Goal: Use online tool/utility: Utilize a website feature to perform a specific function

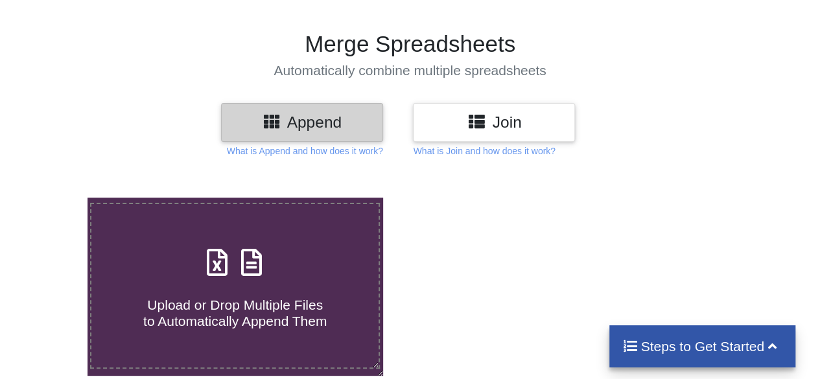
scroll to position [130, 0]
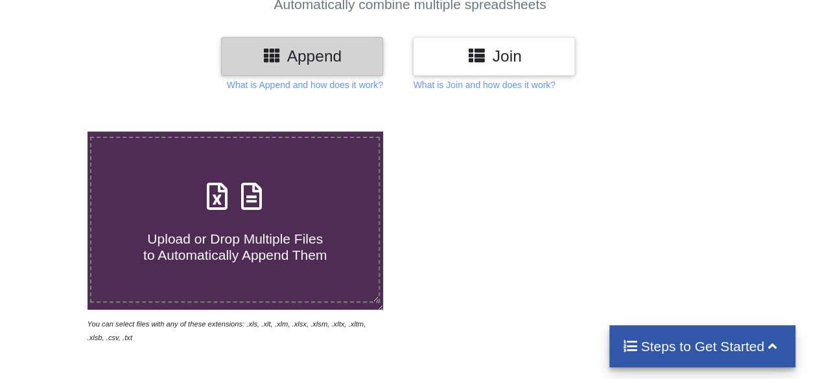
click at [225, 192] on icon at bounding box center [217, 189] width 32 height 27
click at [54, 132] on input "Upload or Drop Multiple Files to Automatically Append Them" at bounding box center [54, 132] width 0 height 0
type input "C:\fakepath\B-149.xlsx"
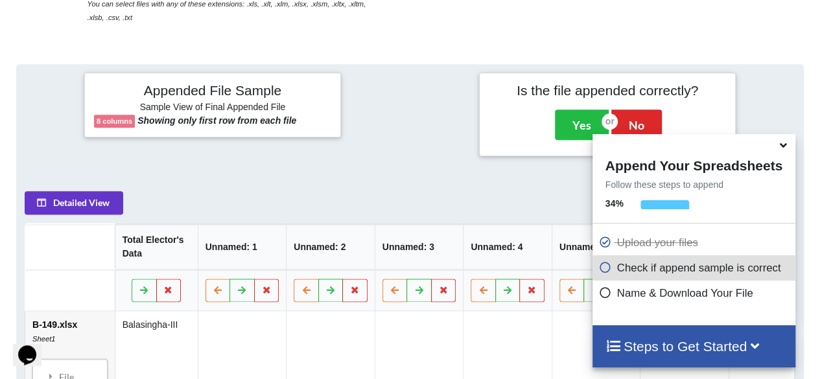
scroll to position [448, 0]
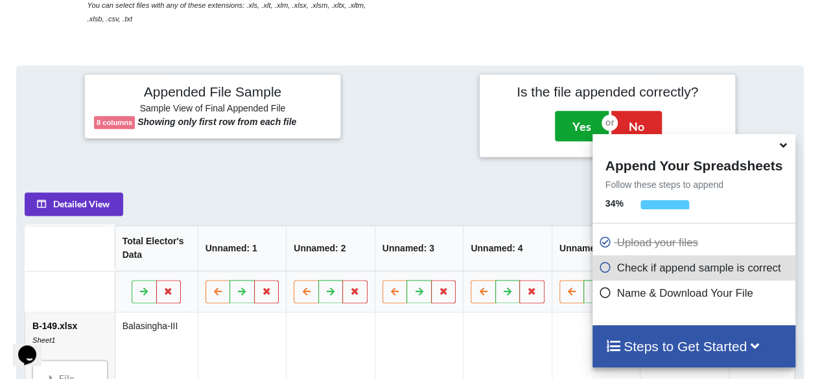
click at [572, 120] on button "Yes" at bounding box center [582, 126] width 54 height 30
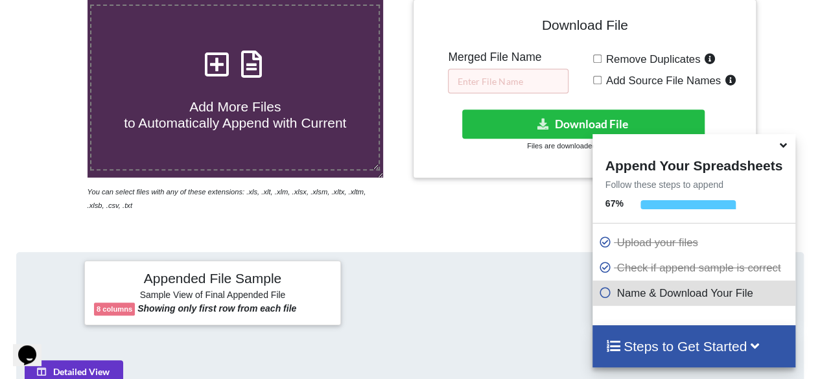
scroll to position [260, 0]
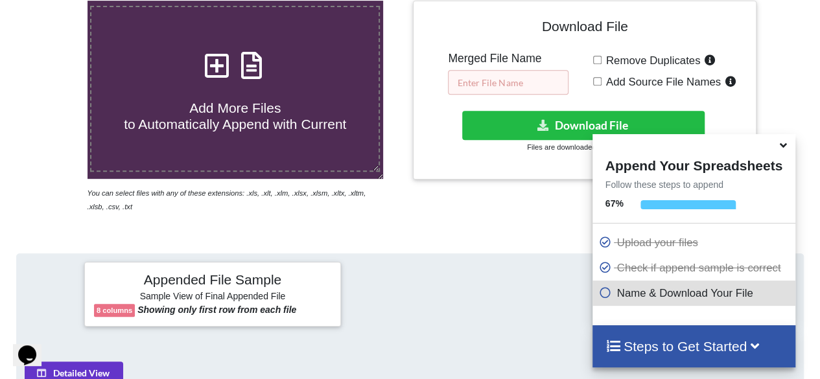
click at [522, 82] on input "text" at bounding box center [508, 82] width 120 height 25
click at [600, 60] on input "Remove Duplicates" at bounding box center [597, 60] width 8 height 8
checkbox input "true"
click at [522, 83] on input "text" at bounding box center [508, 82] width 120 height 25
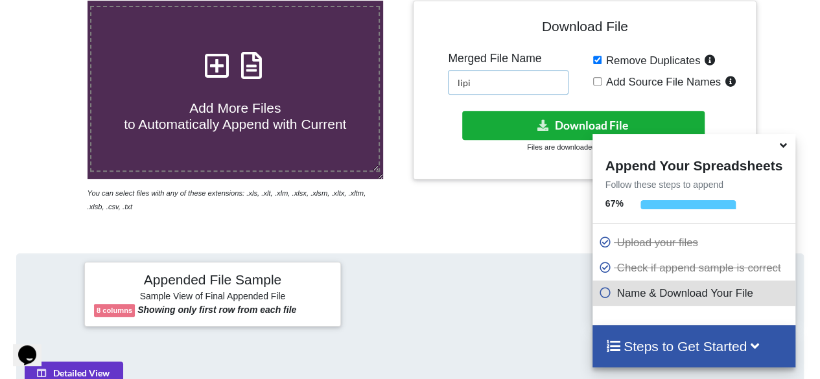
type input "lipi"
click at [573, 125] on button "Download File" at bounding box center [583, 125] width 243 height 29
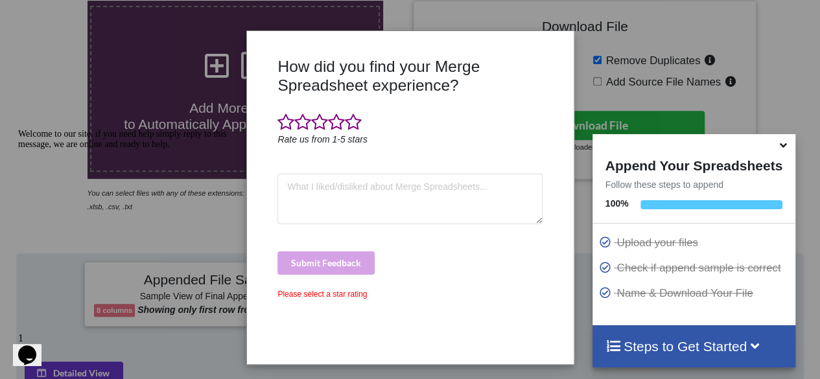
click at [18, 129] on icon "Chat attention grabber" at bounding box center [18, 129] width 0 height 0
click at [218, 247] on div "How did you find your Merge Spreadsheet experience? Rate us from 1-5 stars Subm…" at bounding box center [410, 189] width 820 height 379
click at [430, 192] on textarea at bounding box center [409, 199] width 264 height 51
click at [320, 125] on span at bounding box center [319, 122] width 17 height 18
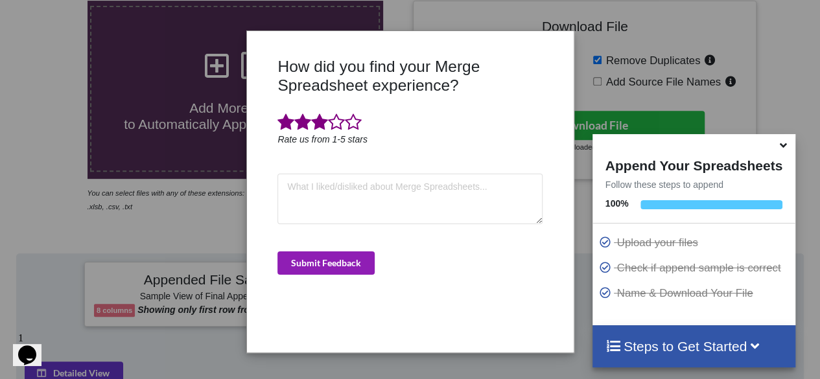
click at [345, 265] on button "Submit Feedback" at bounding box center [325, 262] width 97 height 23
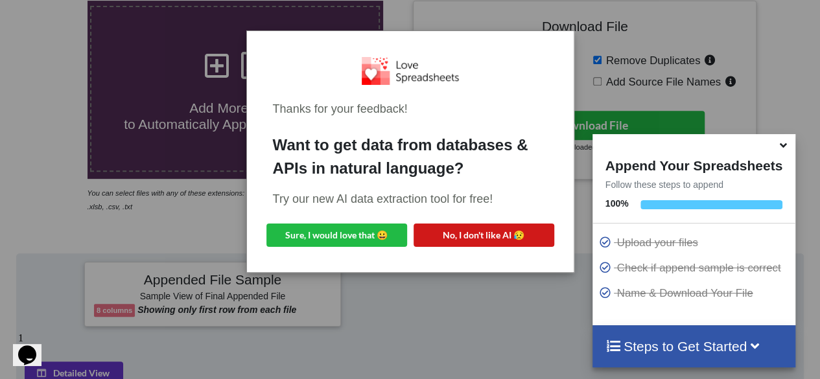
click at [463, 207] on div "Try our new AI data extraction tool for free!" at bounding box center [410, 198] width 275 height 17
click at [478, 234] on button "No, I don't like AI 😥" at bounding box center [483, 235] width 141 height 23
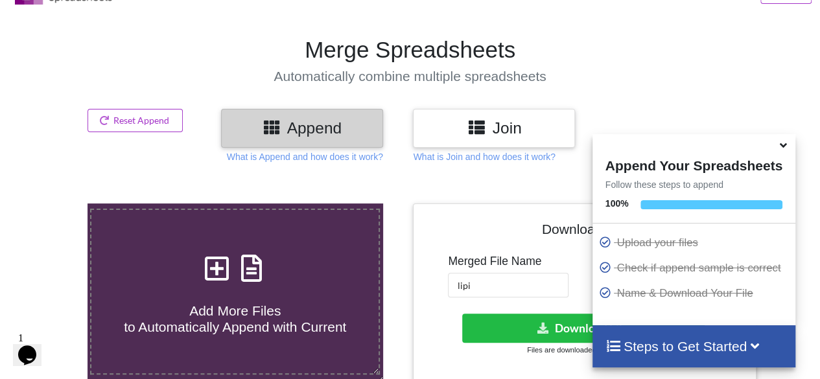
scroll to position [131, 0]
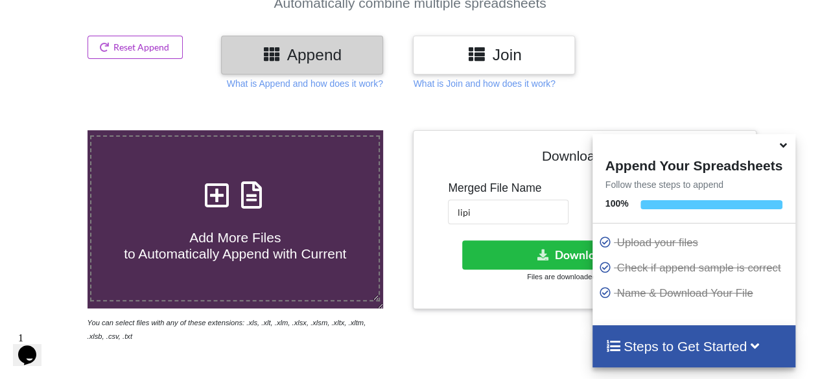
click at [220, 200] on icon at bounding box center [217, 188] width 32 height 27
click at [54, 130] on input "Add More Files to Automatically Append with Current" at bounding box center [54, 130] width 0 height 0
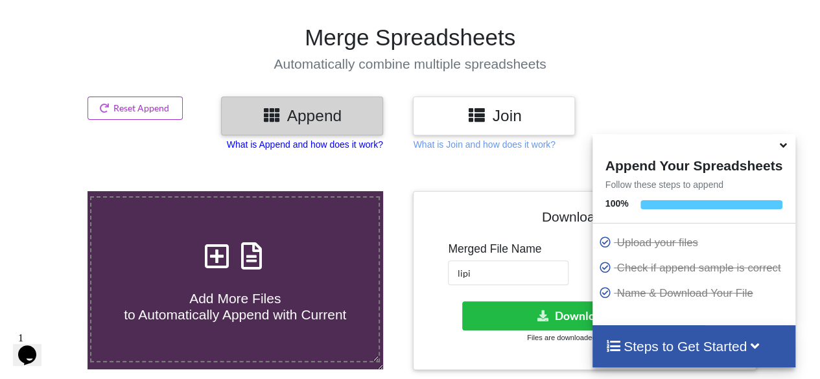
scroll to position [0, 0]
